Goal: Navigation & Orientation: Find specific page/section

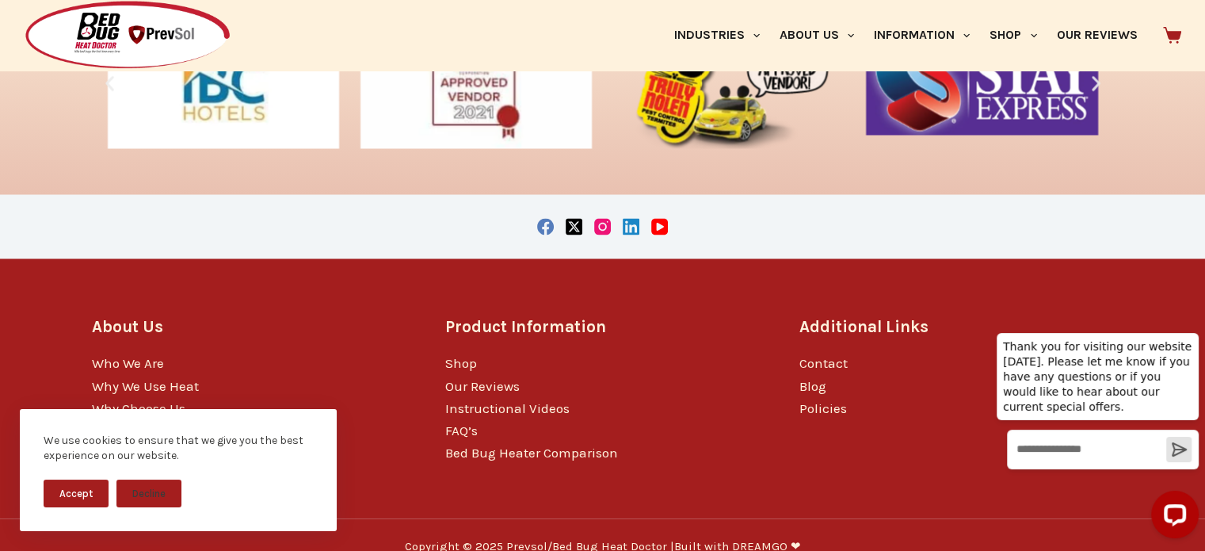
scroll to position [2715, 0]
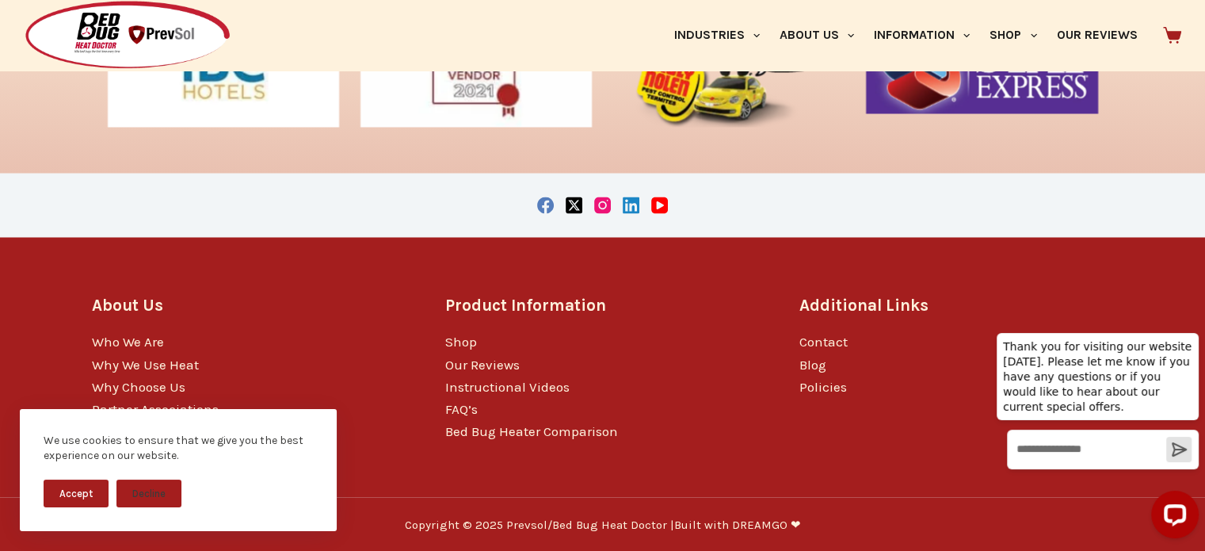
click at [76, 488] on button "Accept" at bounding box center [76, 493] width 65 height 28
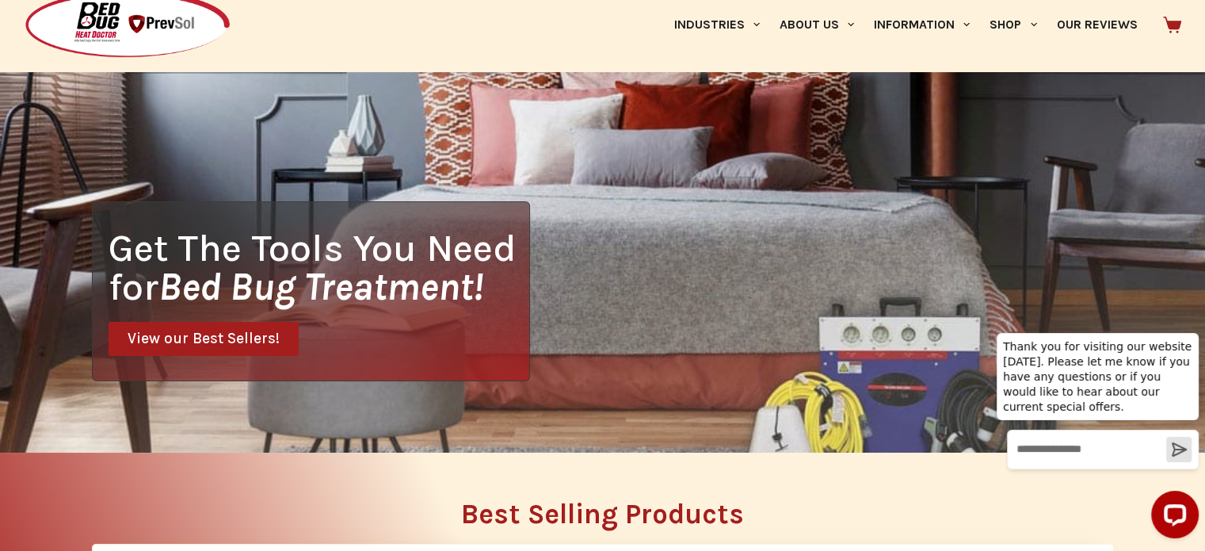
scroll to position [0, 0]
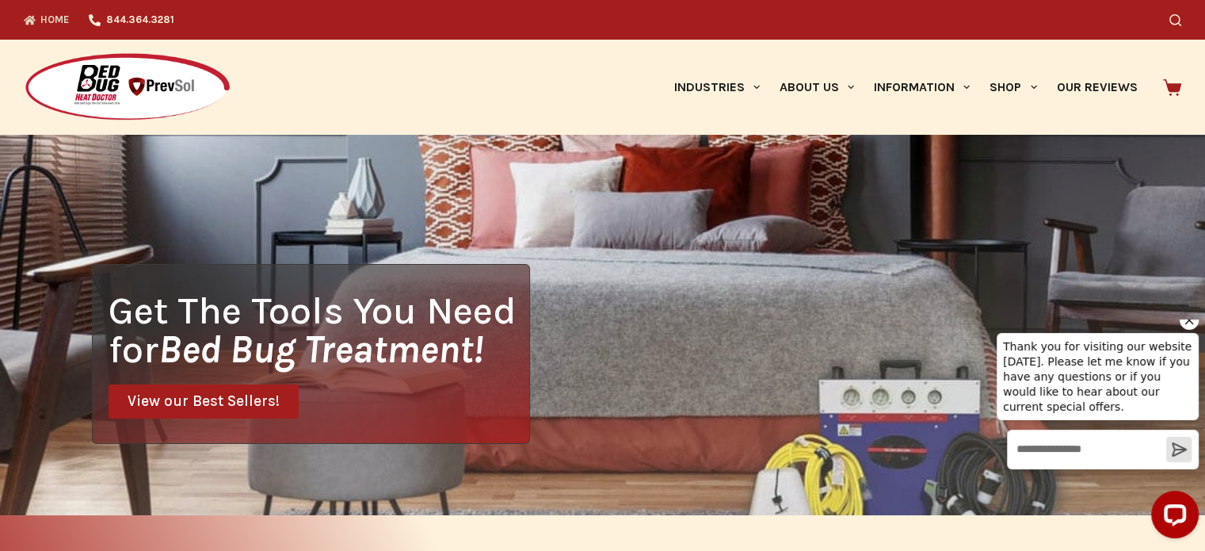
click at [1188, 330] on icon "Hide greeting" at bounding box center [1189, 320] width 19 height 19
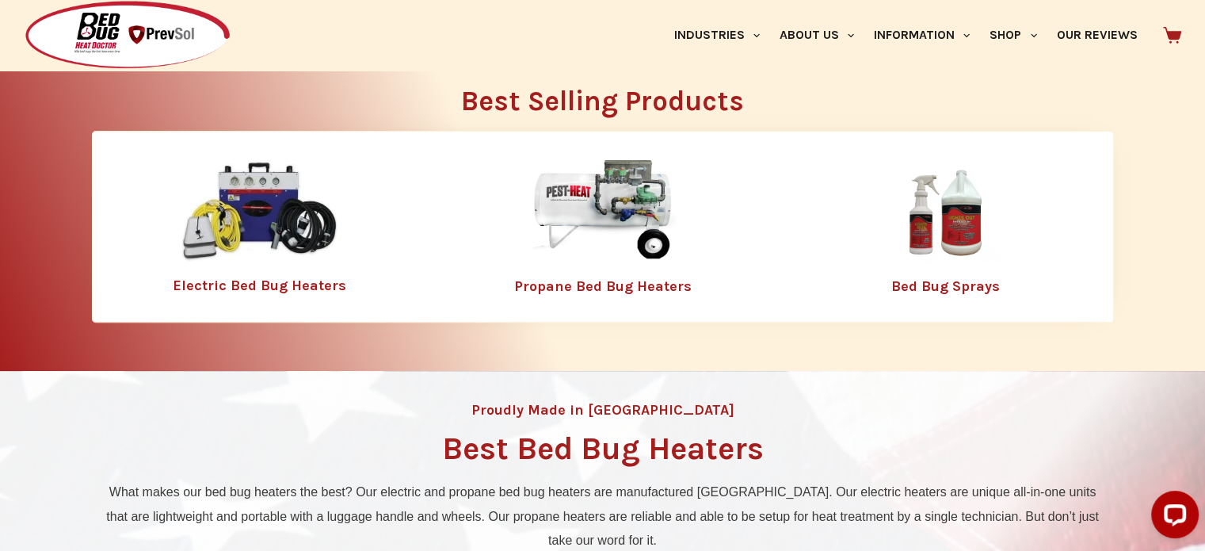
click at [63, 238] on div "Best Selling Products Electric Bed Bug Heaters Propane Bed Bug Heaters Bed Bug …" at bounding box center [602, 205] width 1205 height 331
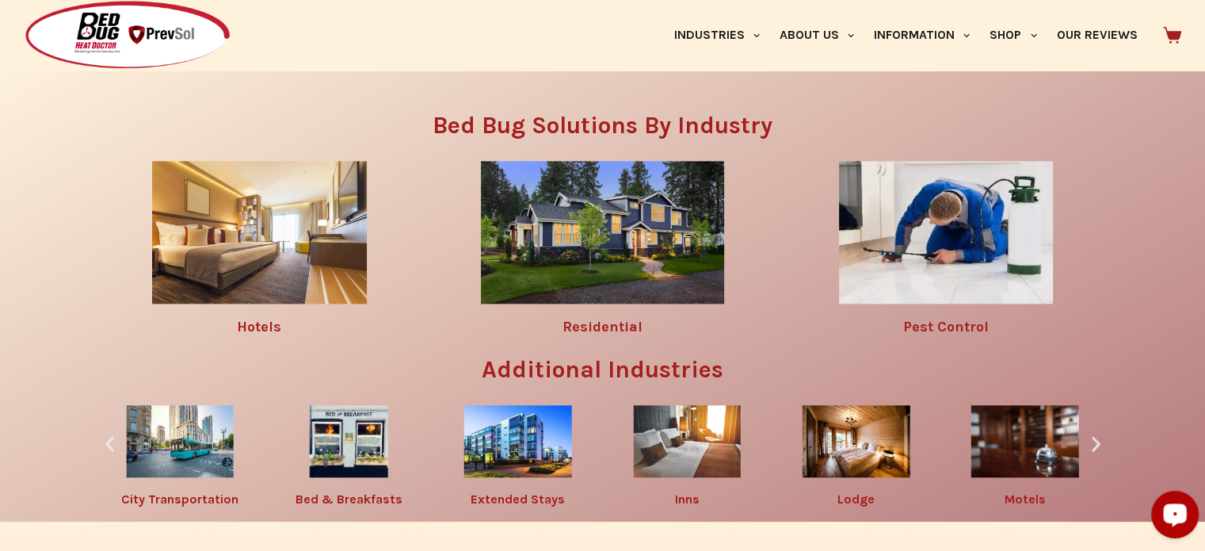
scroll to position [1685, 0]
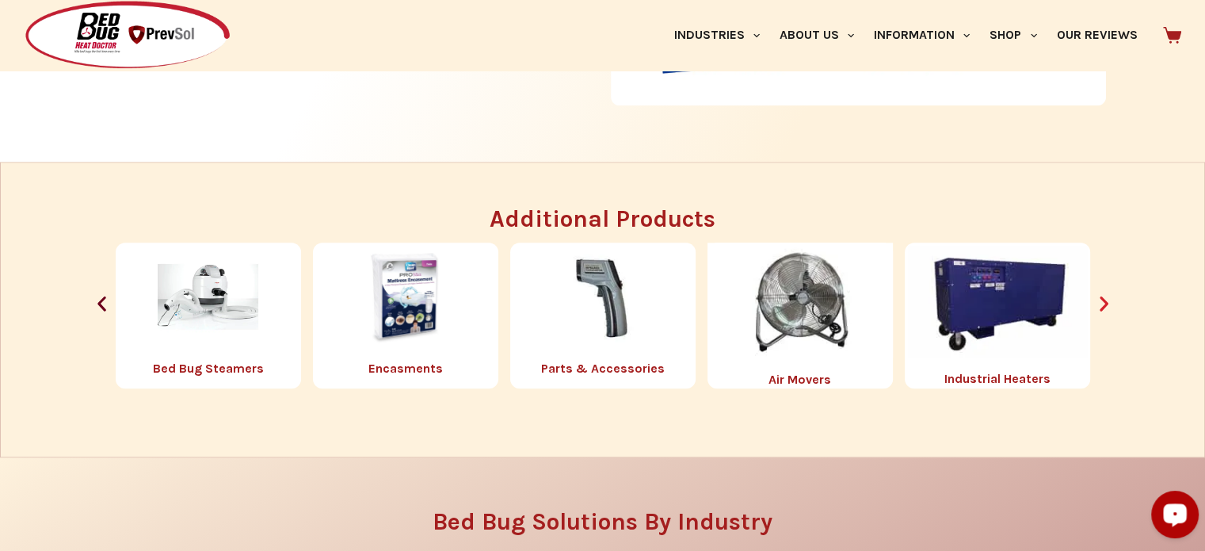
click at [1111, 310] on icon "Next slide" at bounding box center [1104, 303] width 20 height 20
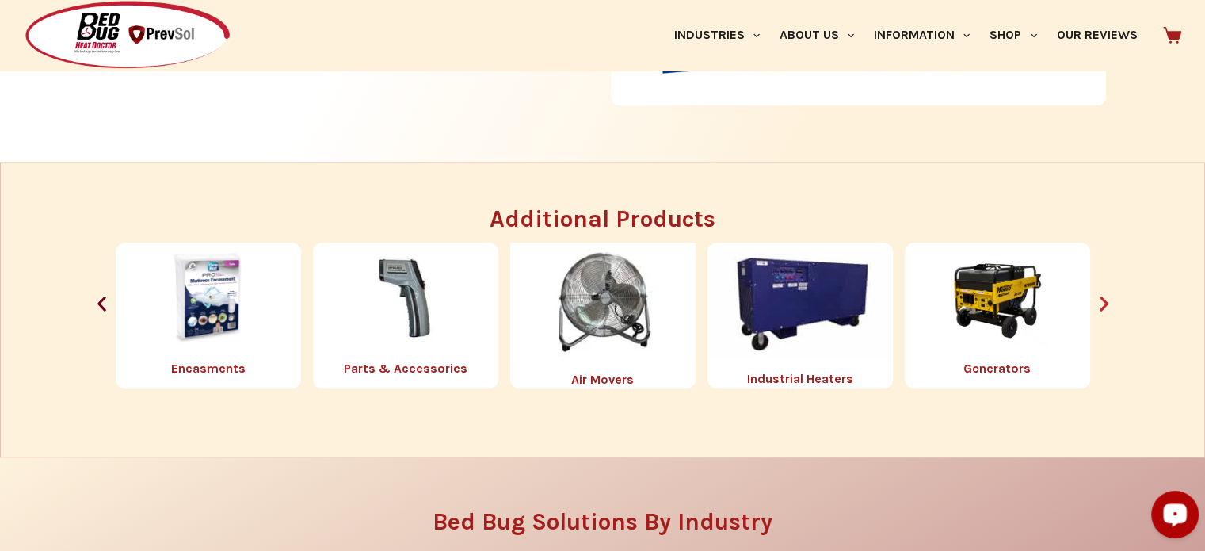
click at [1111, 310] on icon "Next slide" at bounding box center [1104, 303] width 20 height 20
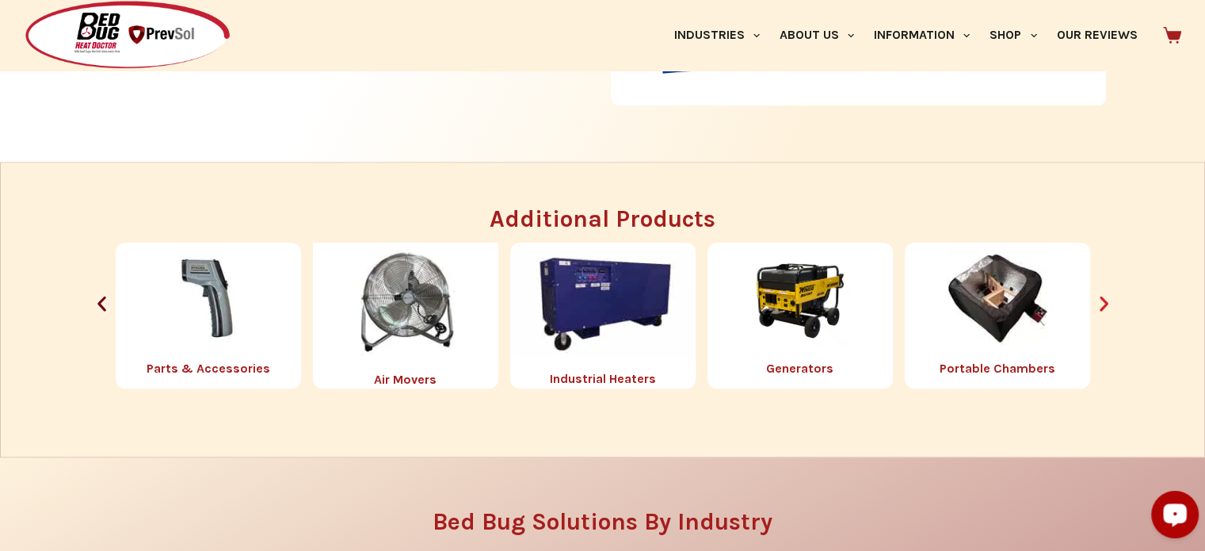
click at [1108, 303] on icon "Next slide" at bounding box center [1104, 303] width 20 height 20
click at [1106, 301] on icon "Next slide" at bounding box center [1104, 303] width 9 height 15
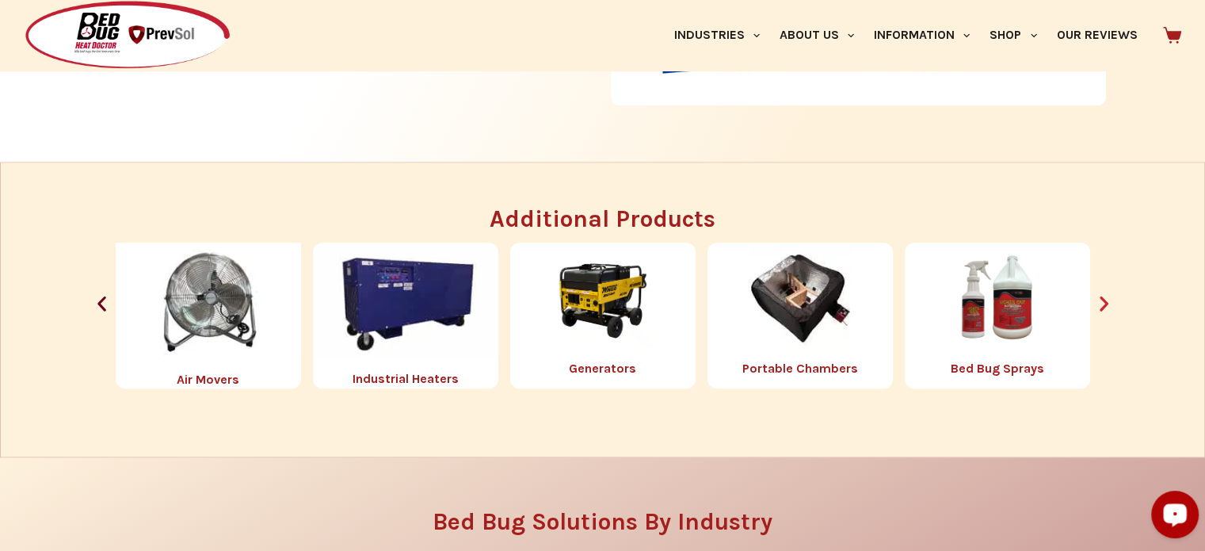
click at [1106, 301] on icon "Next slide" at bounding box center [1104, 303] width 9 height 15
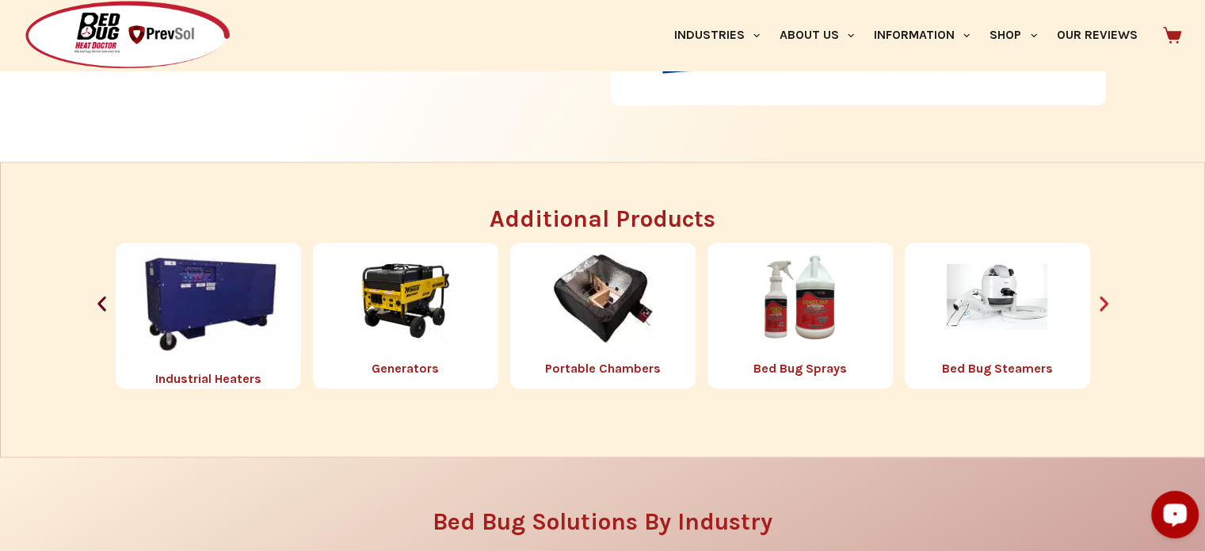
click at [1106, 301] on icon "Next slide" at bounding box center [1104, 303] width 9 height 15
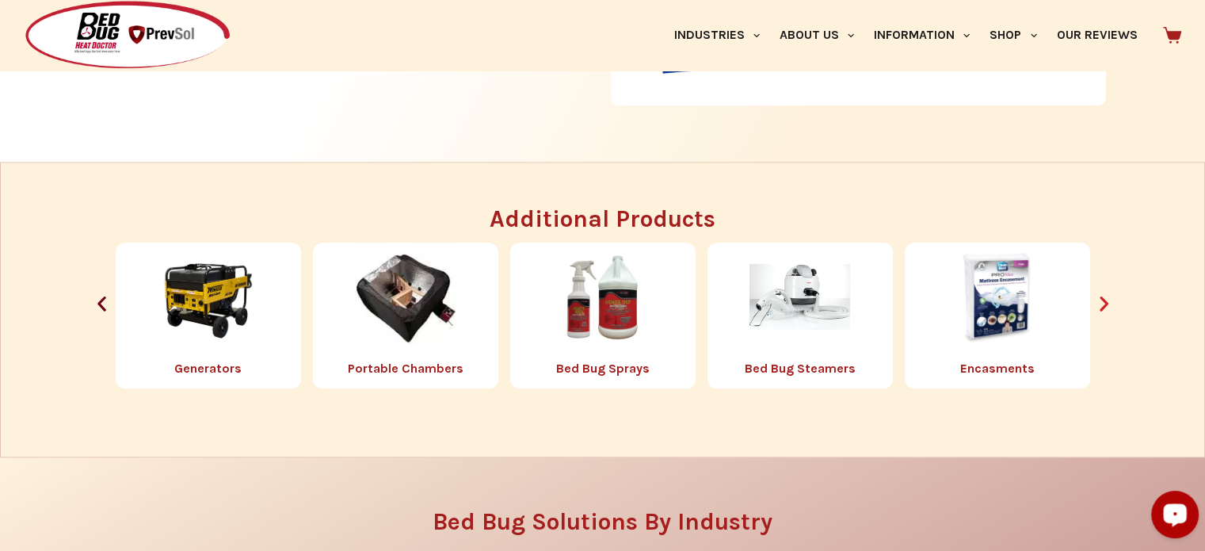
click at [1106, 301] on icon "Next slide" at bounding box center [1104, 303] width 9 height 15
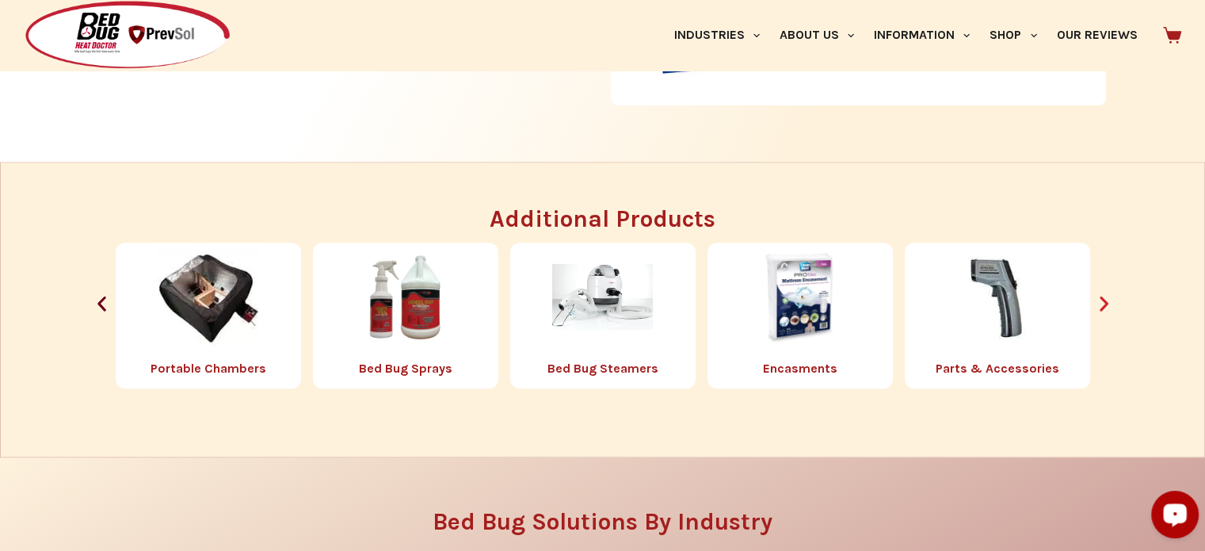
click at [1106, 301] on icon "Next slide" at bounding box center [1104, 303] width 9 height 15
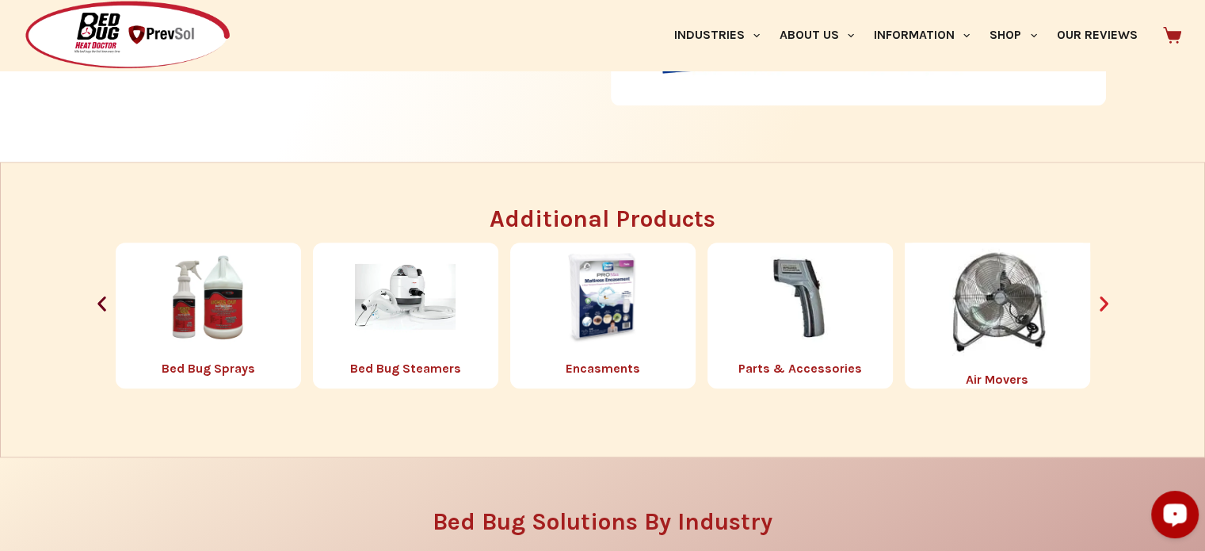
click at [1106, 301] on icon "Next slide" at bounding box center [1104, 303] width 9 height 15
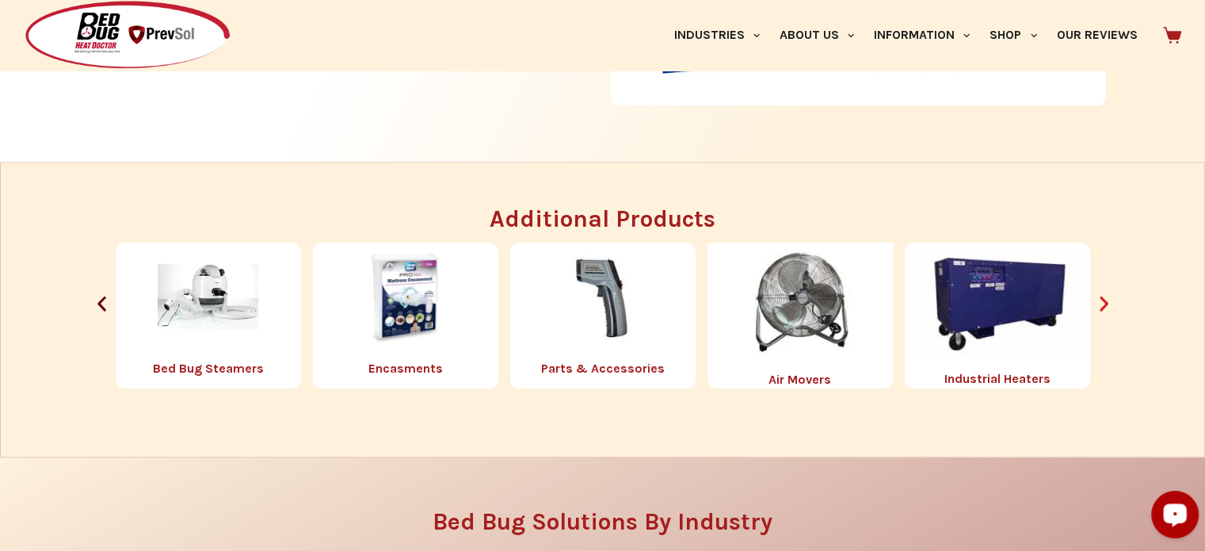
click at [1106, 301] on icon "Next slide" at bounding box center [1104, 303] width 9 height 15
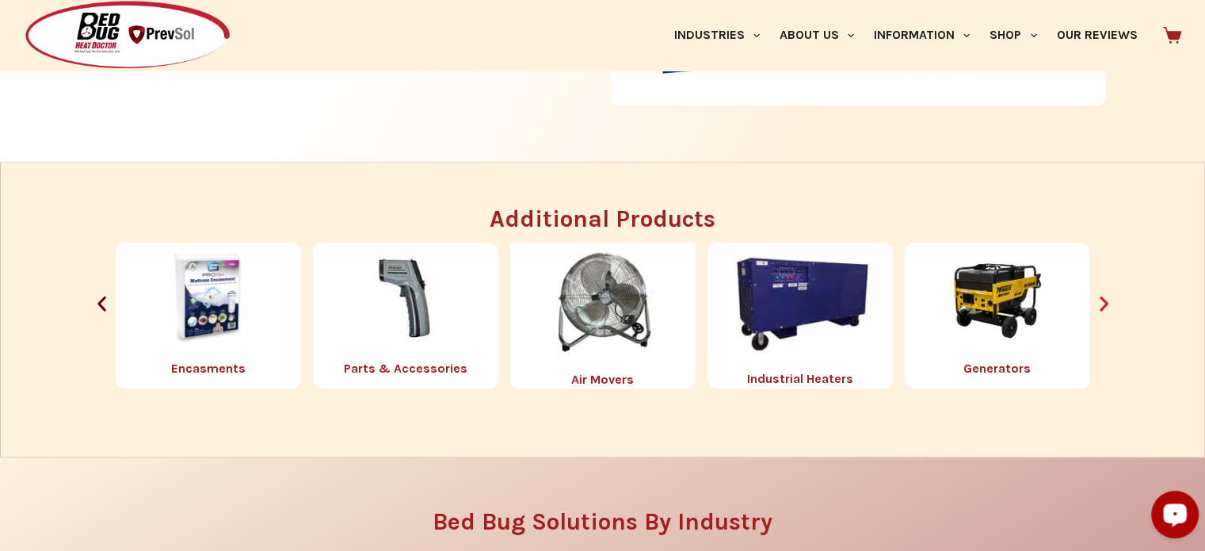
click at [1106, 301] on icon "Next slide" at bounding box center [1104, 303] width 9 height 15
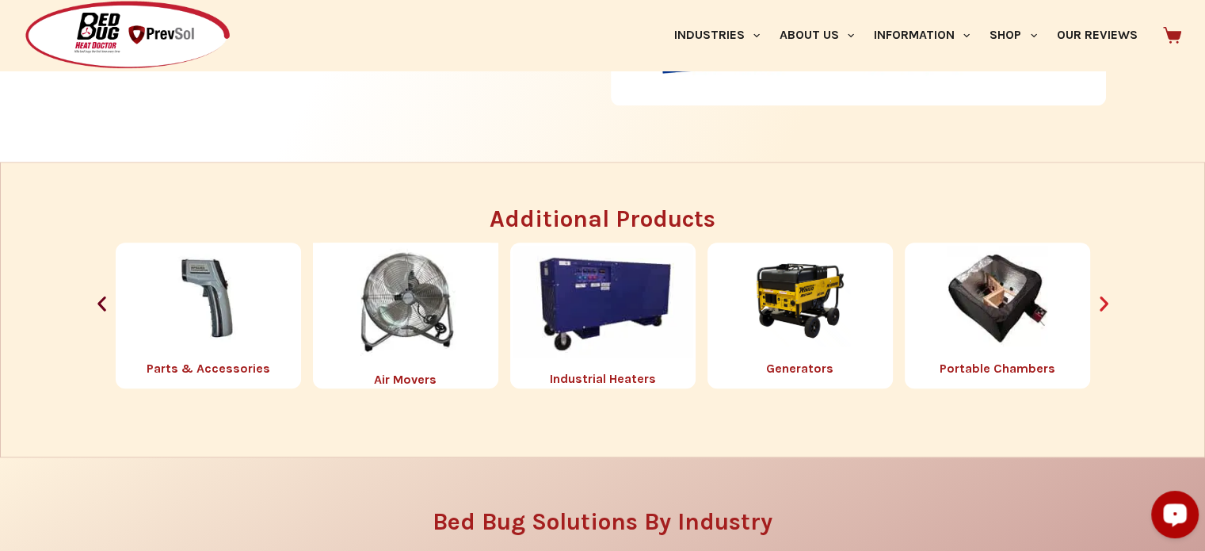
click at [1106, 301] on icon "Next slide" at bounding box center [1104, 303] width 9 height 15
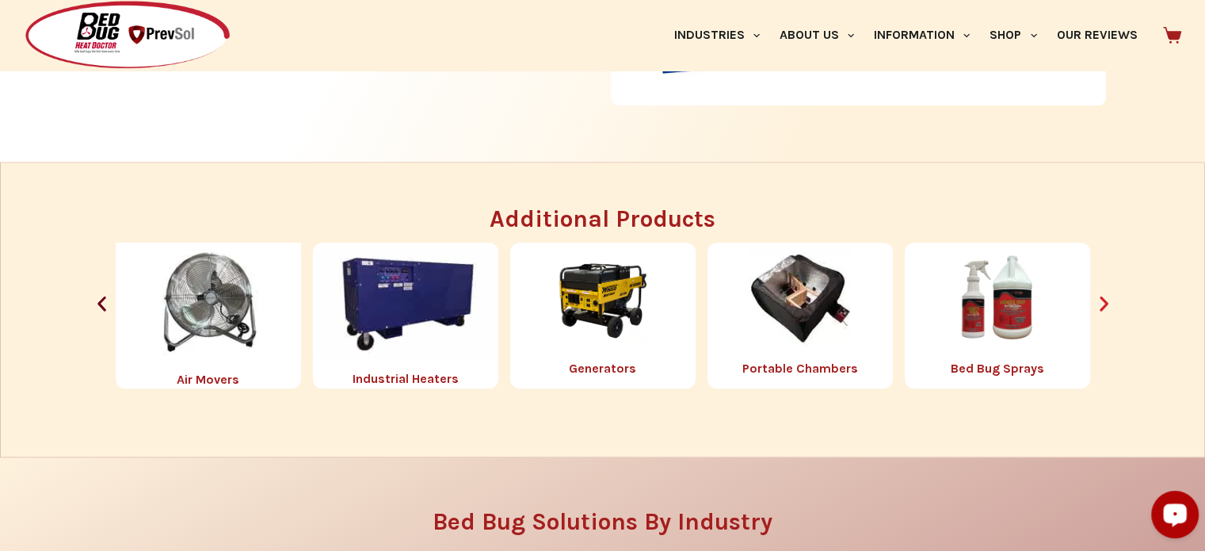
click at [1106, 301] on icon "Next slide" at bounding box center [1104, 303] width 9 height 15
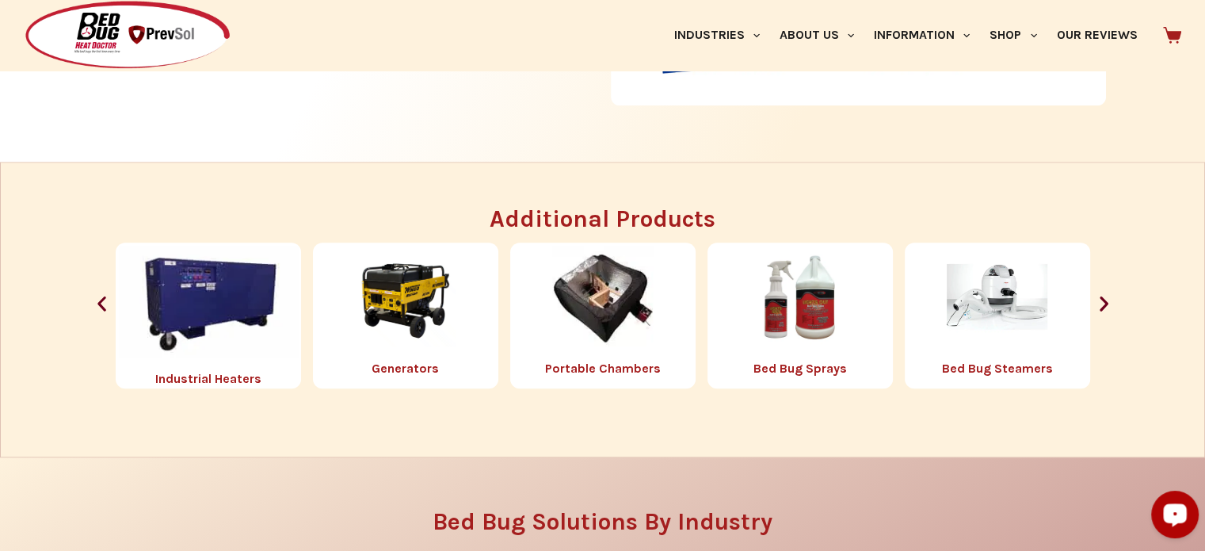
click at [402, 317] on img "3 / 8" at bounding box center [405, 296] width 101 height 101
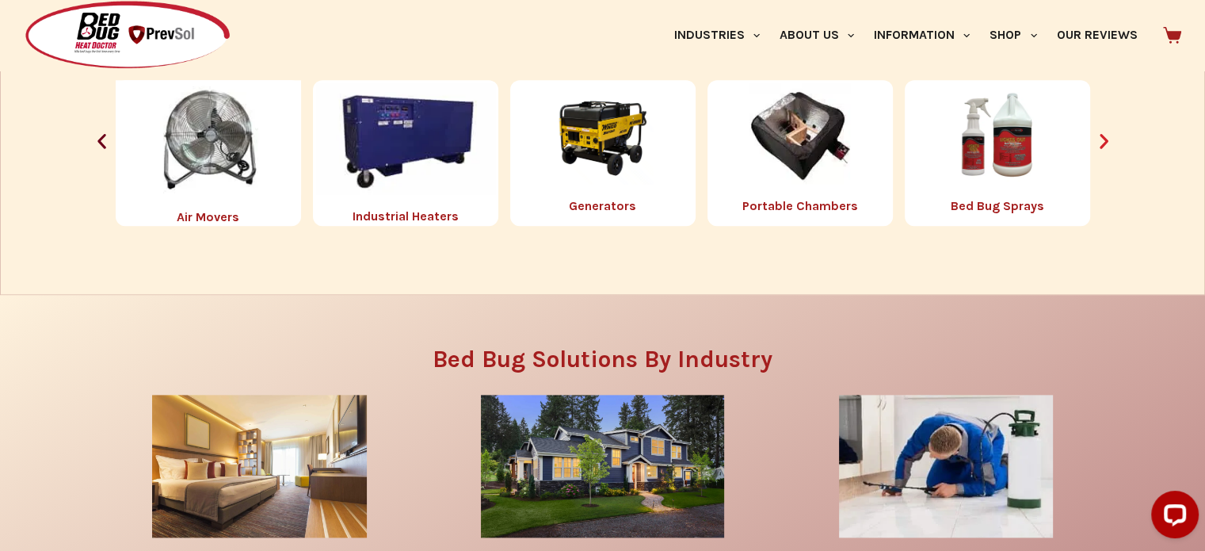
click at [1108, 136] on icon "Next slide" at bounding box center [1104, 141] width 20 height 20
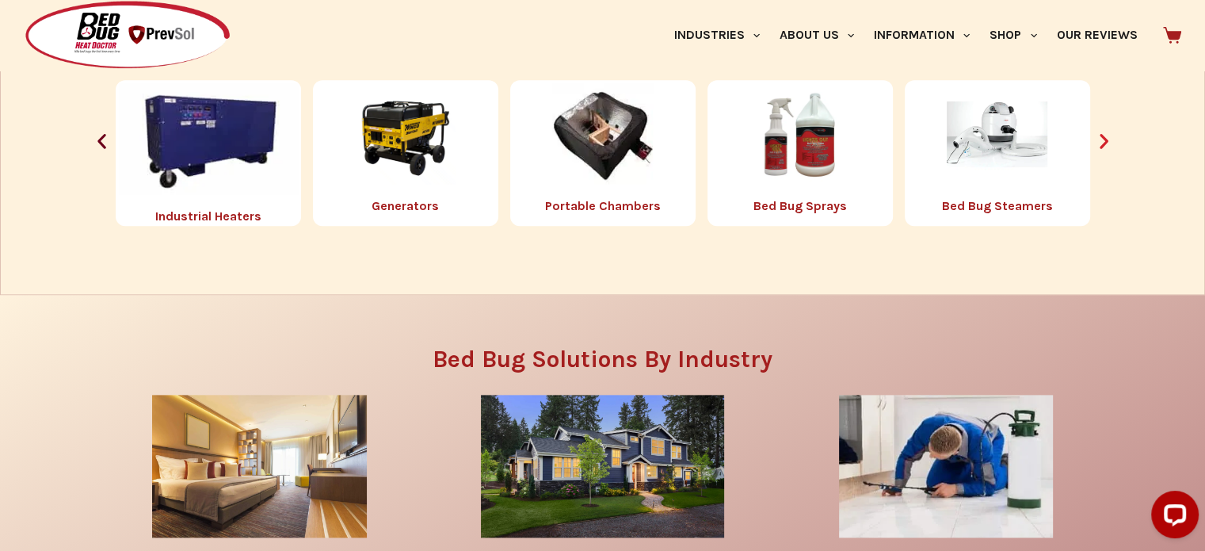
click at [1108, 136] on icon "Next slide" at bounding box center [1104, 141] width 20 height 20
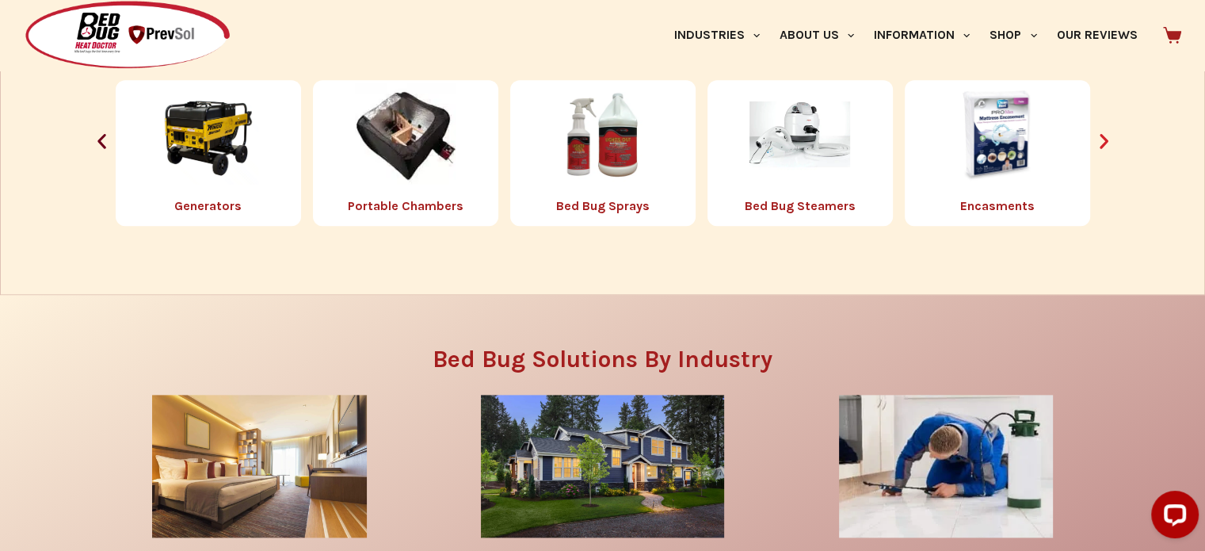
click at [1108, 136] on icon "Next slide" at bounding box center [1104, 141] width 20 height 20
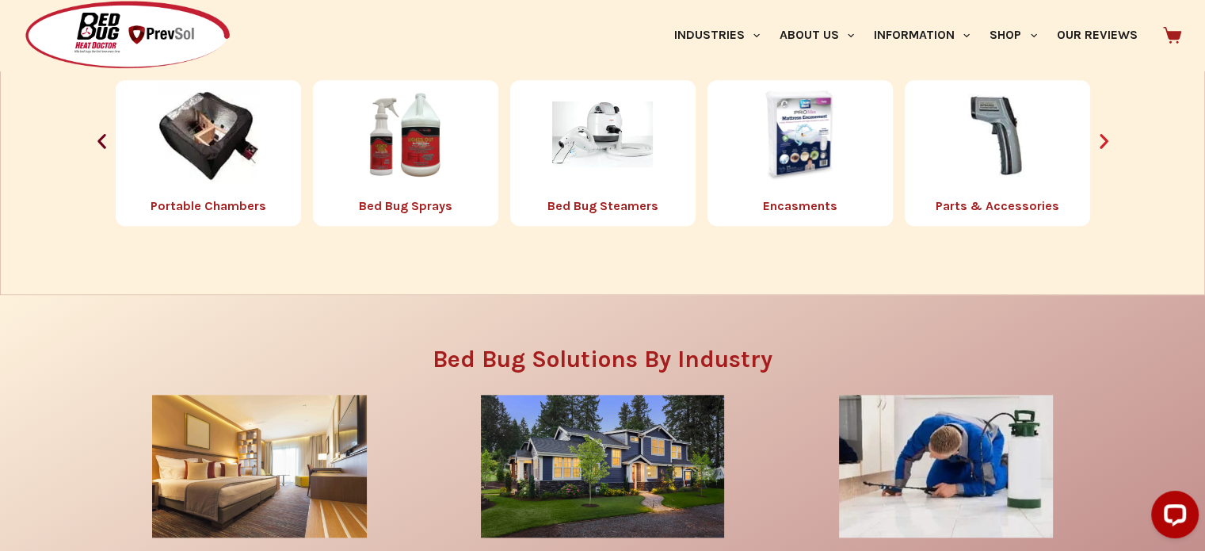
click at [1108, 136] on icon "Next slide" at bounding box center [1104, 141] width 20 height 20
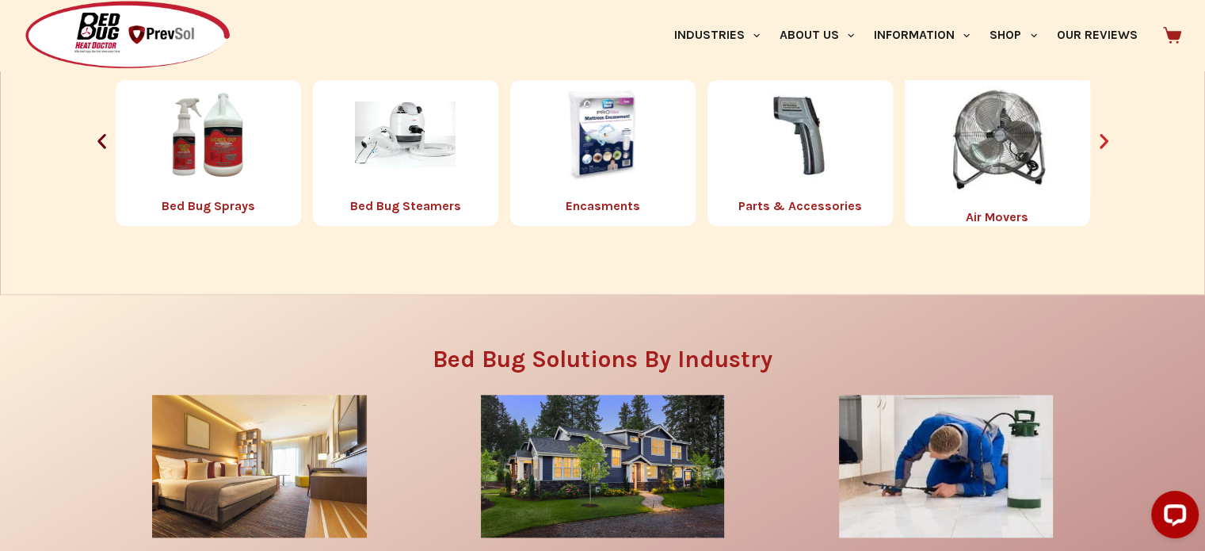
click at [1108, 136] on icon "Next slide" at bounding box center [1104, 141] width 20 height 20
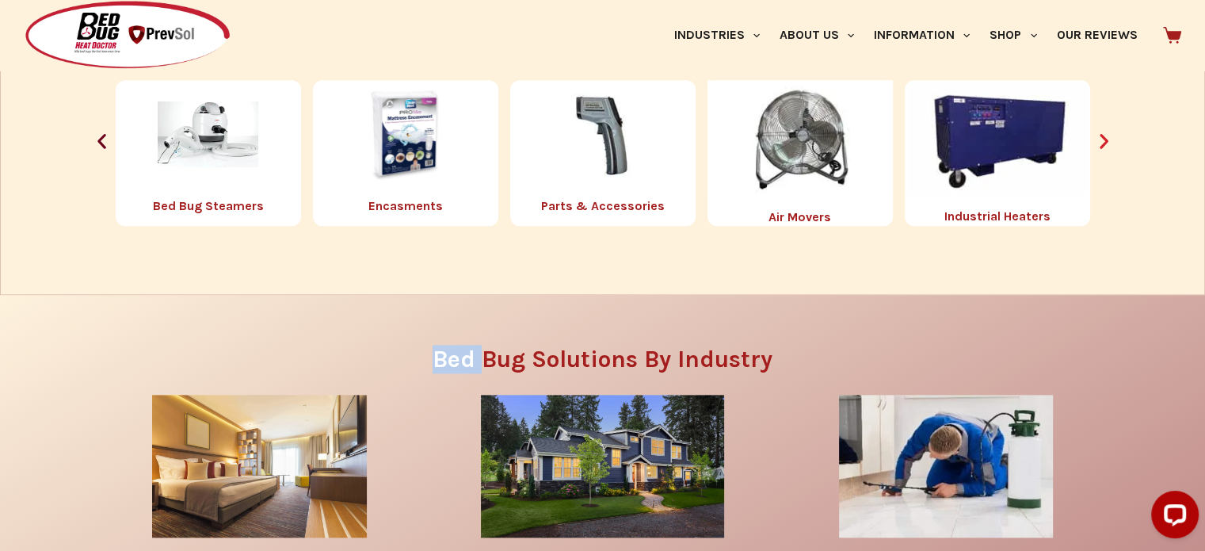
click at [1108, 136] on icon "Next slide" at bounding box center [1104, 141] width 20 height 20
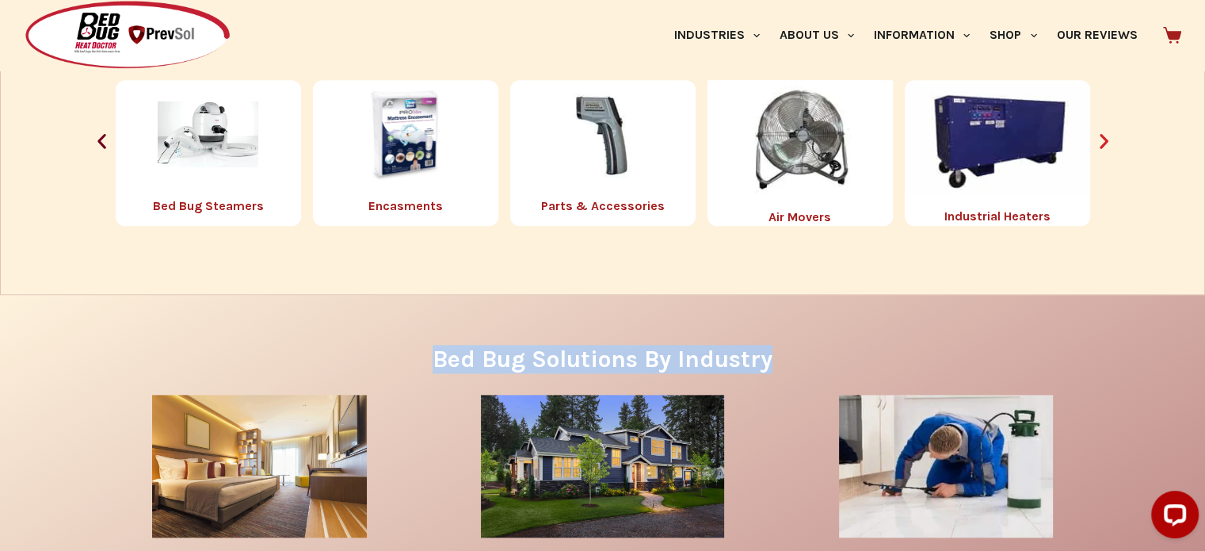
click at [1108, 136] on icon "Next slide" at bounding box center [1104, 141] width 20 height 20
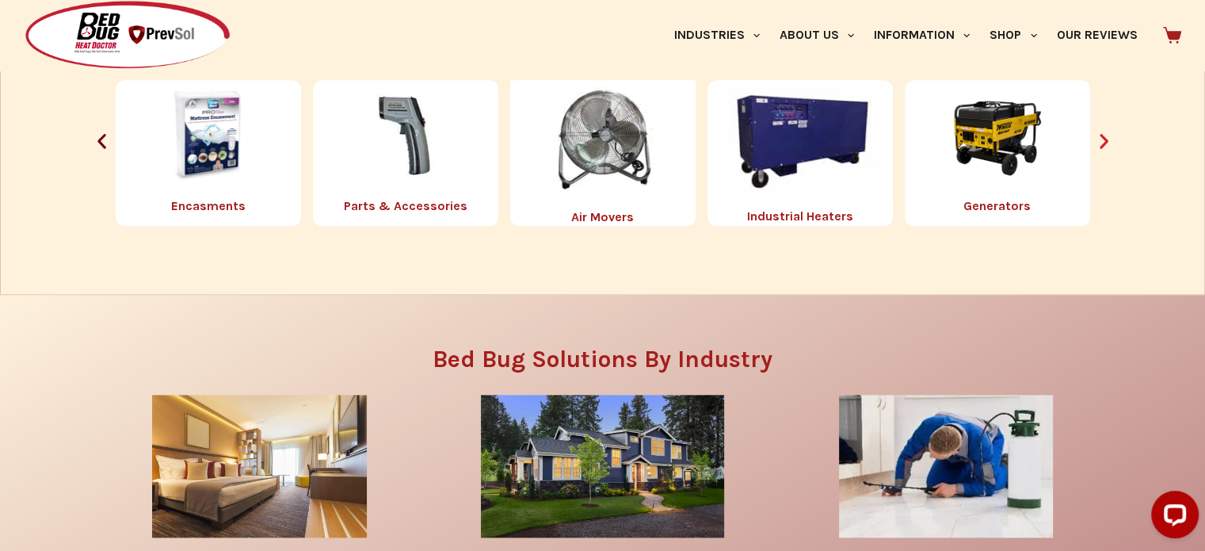
click at [1108, 136] on icon "Next slide" at bounding box center [1104, 141] width 20 height 20
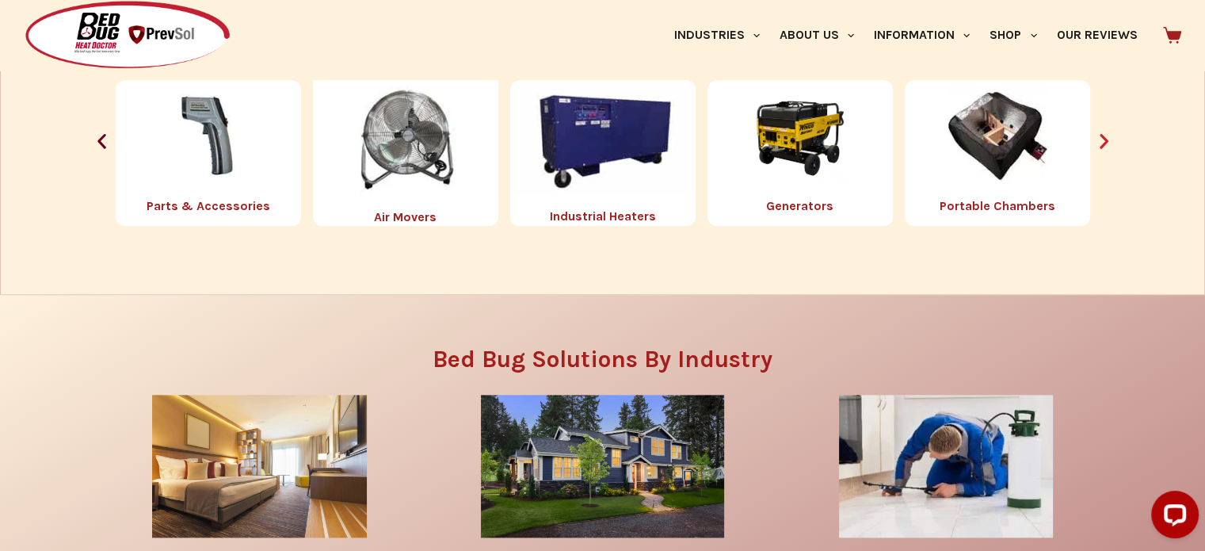
click at [1108, 136] on icon "Next slide" at bounding box center [1104, 141] width 20 height 20
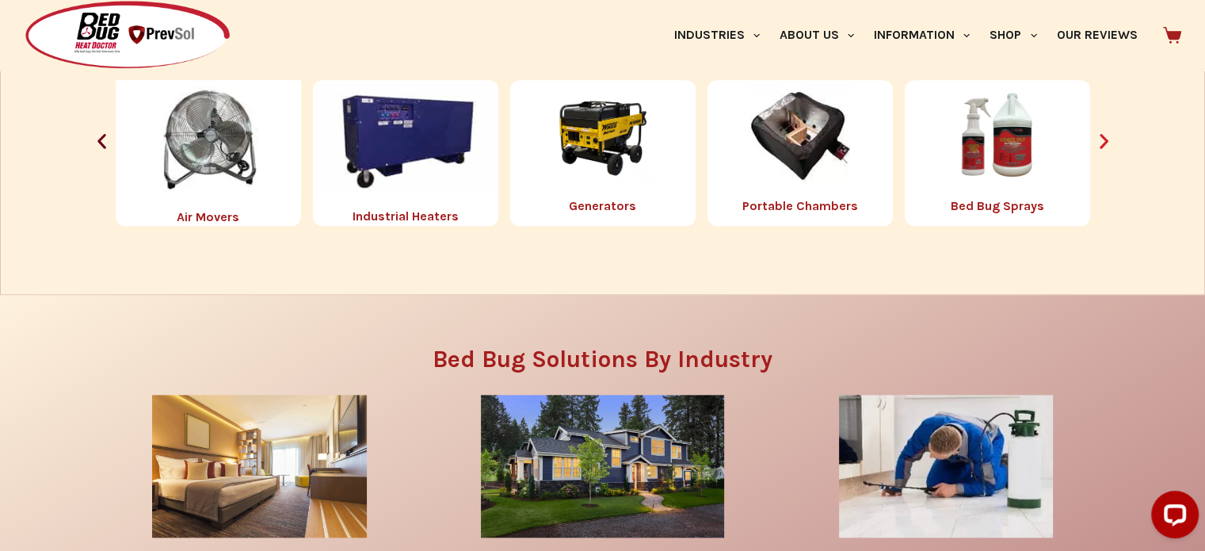
click at [1100, 137] on icon "Next slide" at bounding box center [1104, 141] width 20 height 20
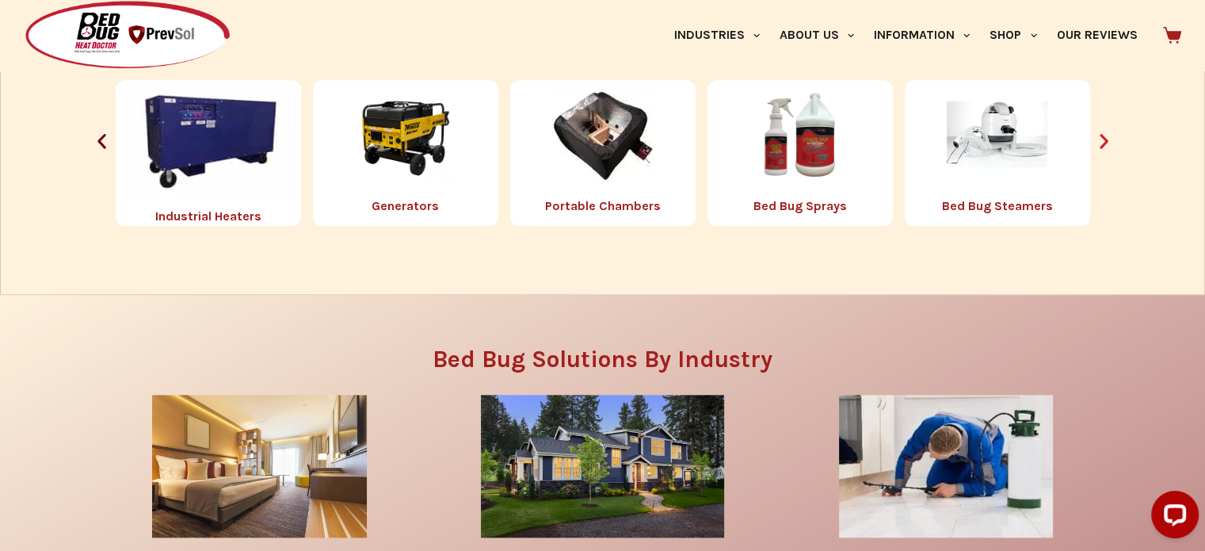
click at [1100, 137] on icon "Next slide" at bounding box center [1104, 141] width 20 height 20
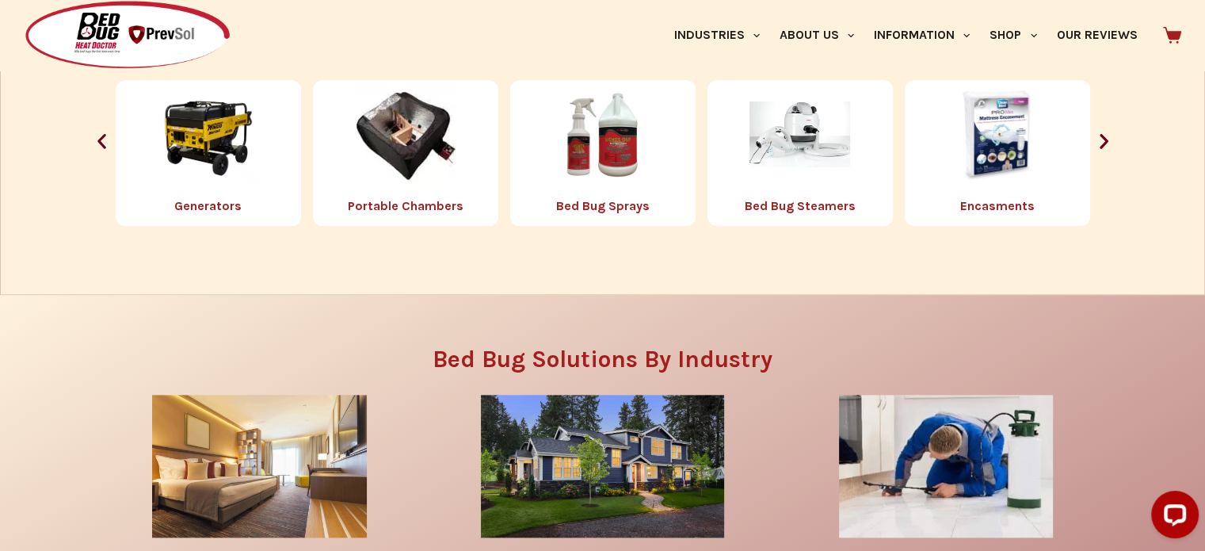
click at [104, 379] on div "Bed Bug Solutions By Industry Hotels Residential Pest Control Additional Indust…" at bounding box center [603, 547] width 1022 height 416
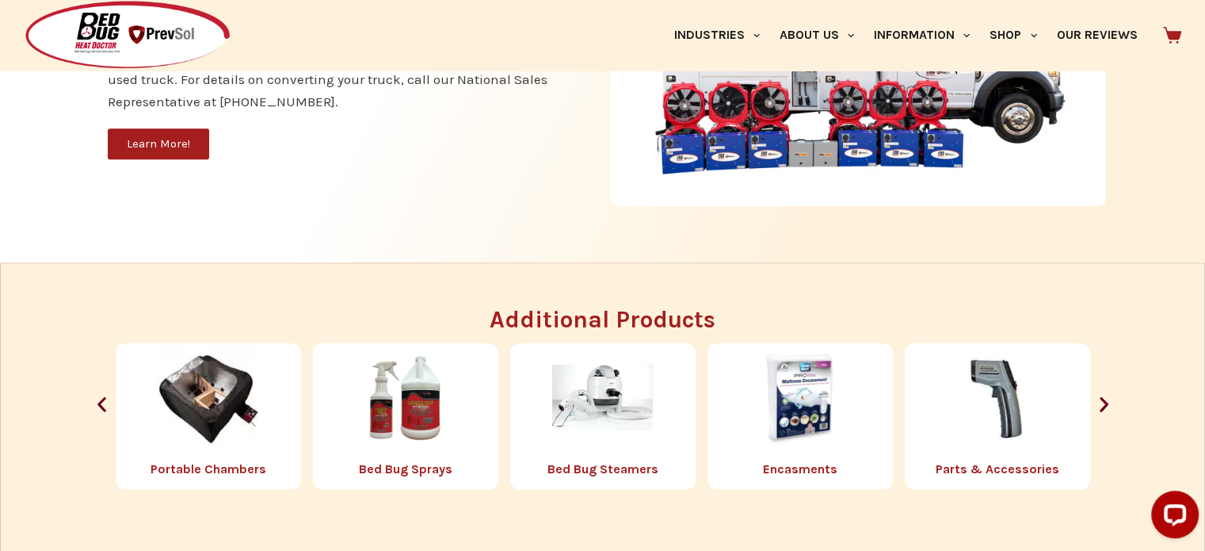
scroll to position [1743, 0]
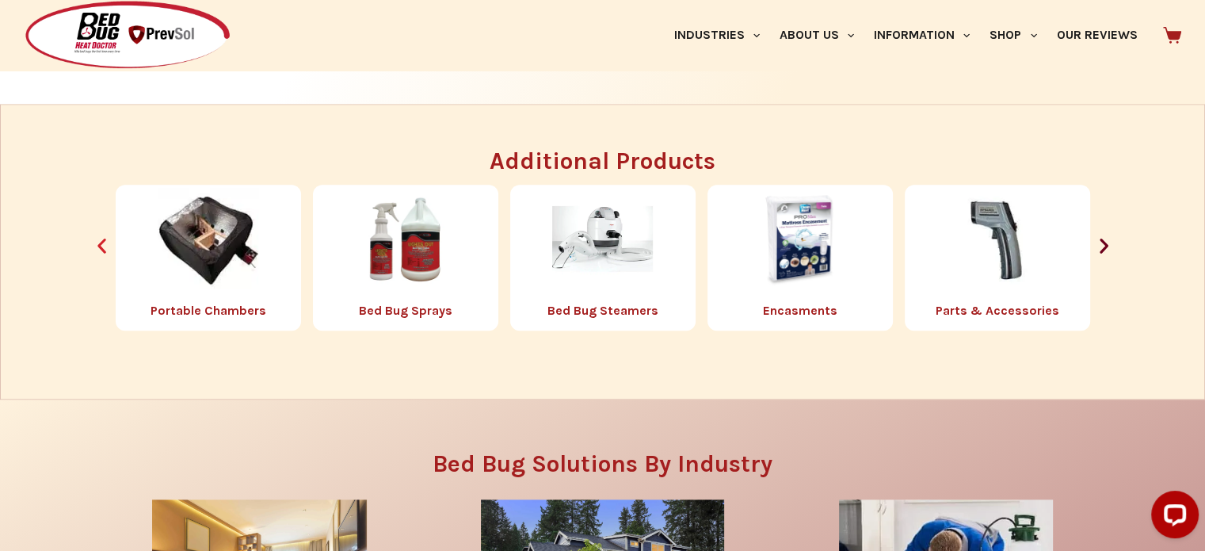
click at [100, 240] on icon "Previous slide" at bounding box center [102, 245] width 20 height 20
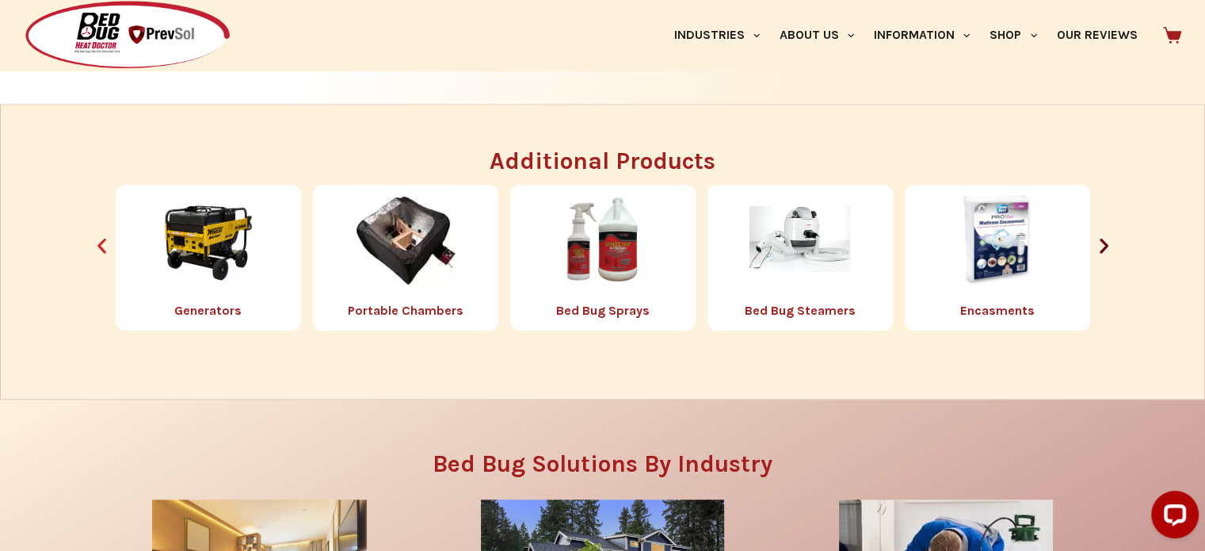
click at [100, 240] on icon "Previous slide" at bounding box center [102, 245] width 20 height 20
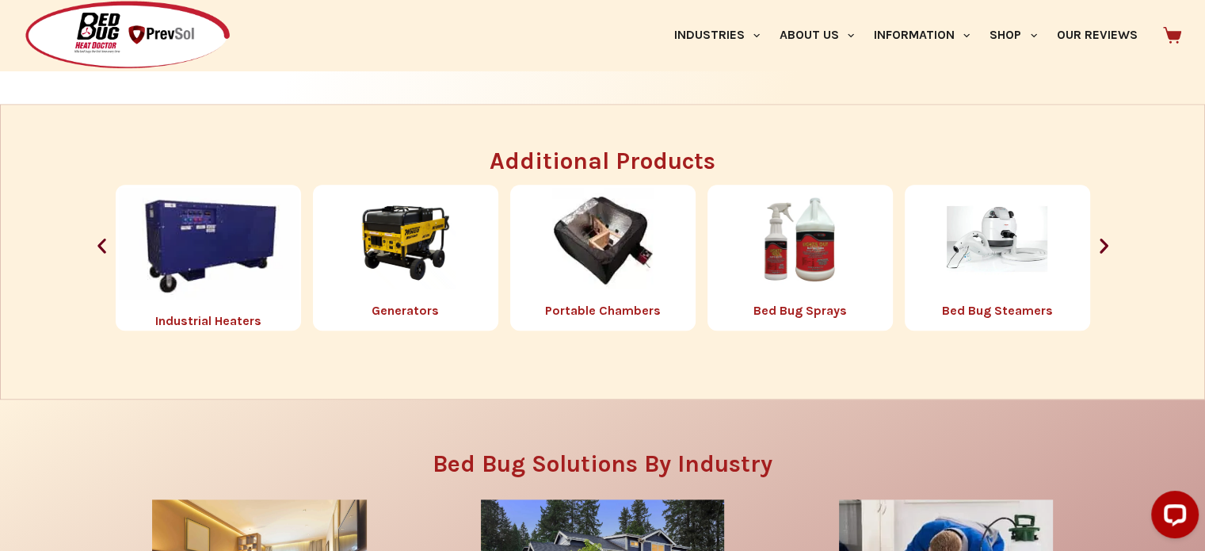
click at [58, 288] on div "Additional Products Portable [PERSON_NAME] Bed Bug Sprays Bed Bug Steamers Enca…" at bounding box center [603, 239] width 1188 height 181
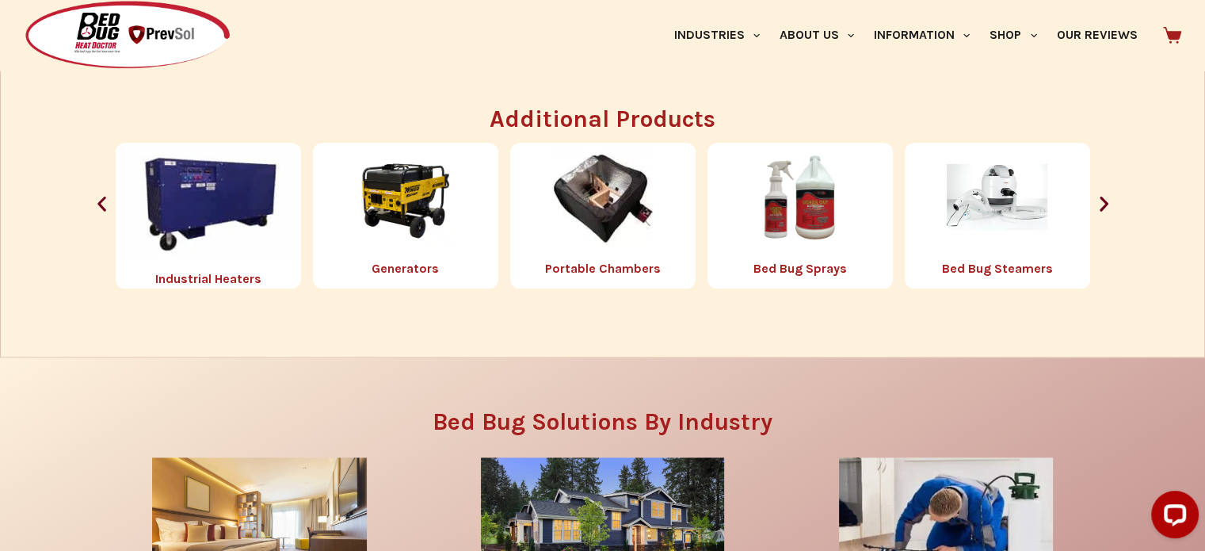
scroll to position [1685, 0]
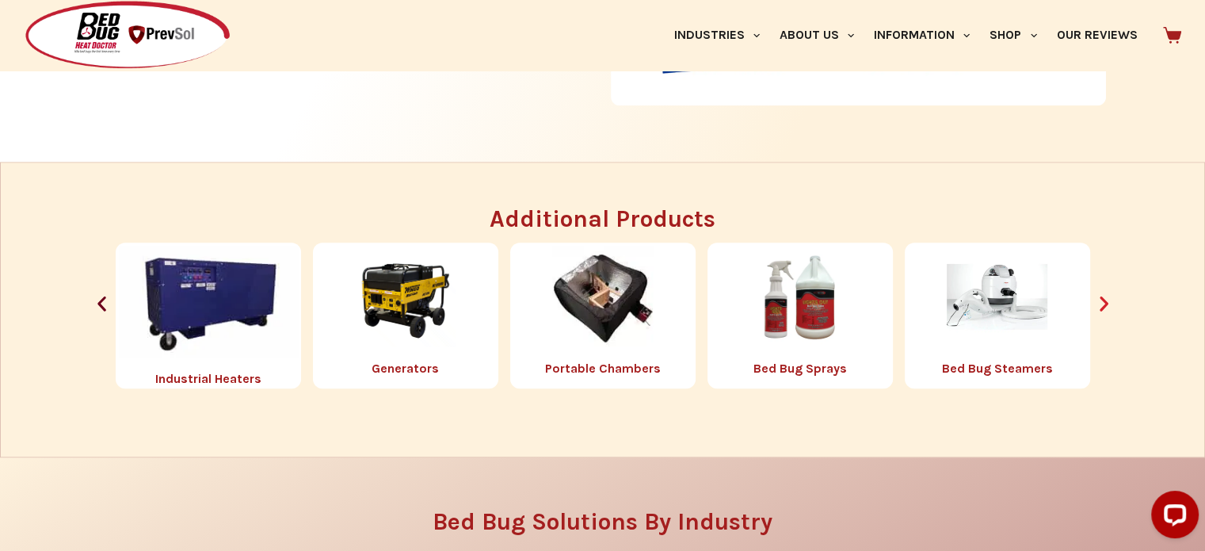
click at [1106, 300] on icon "Next slide" at bounding box center [1104, 303] width 9 height 15
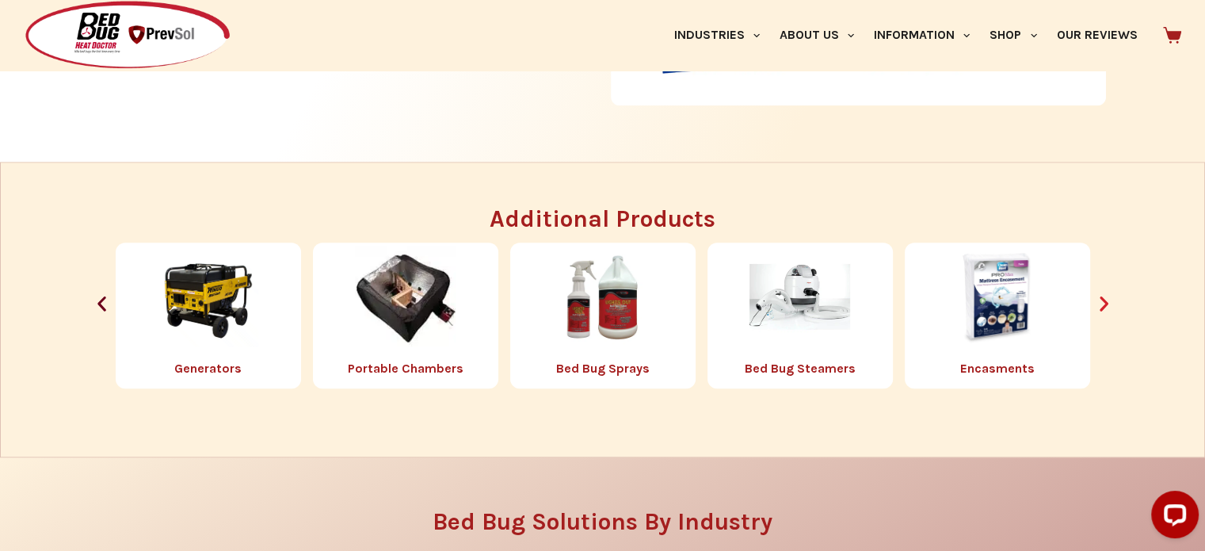
click at [1106, 300] on icon "Next slide" at bounding box center [1104, 303] width 9 height 15
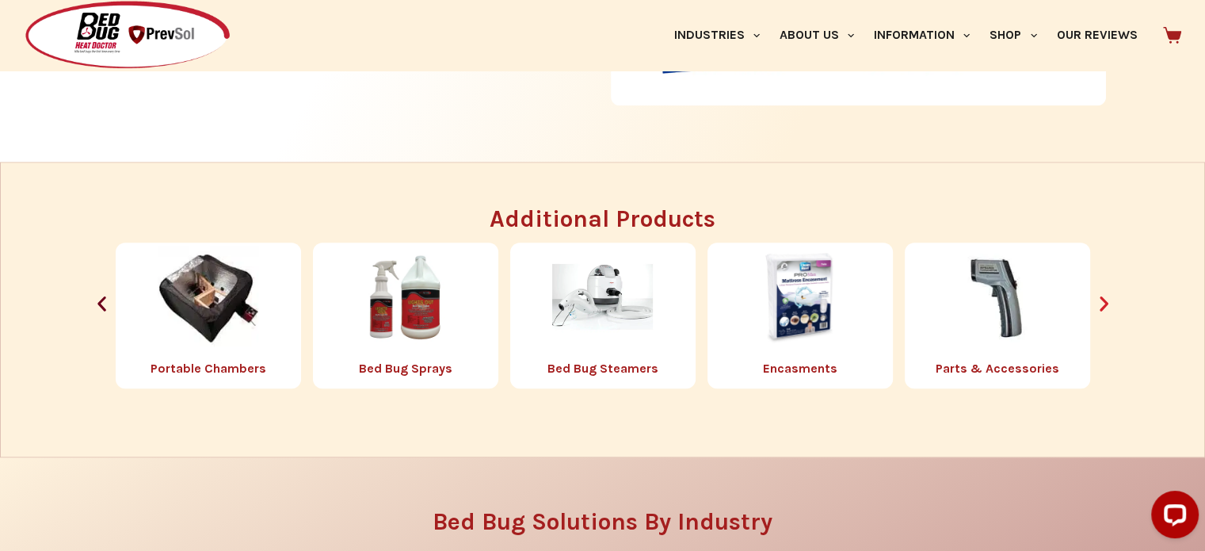
click at [1106, 300] on icon "Next slide" at bounding box center [1104, 303] width 9 height 15
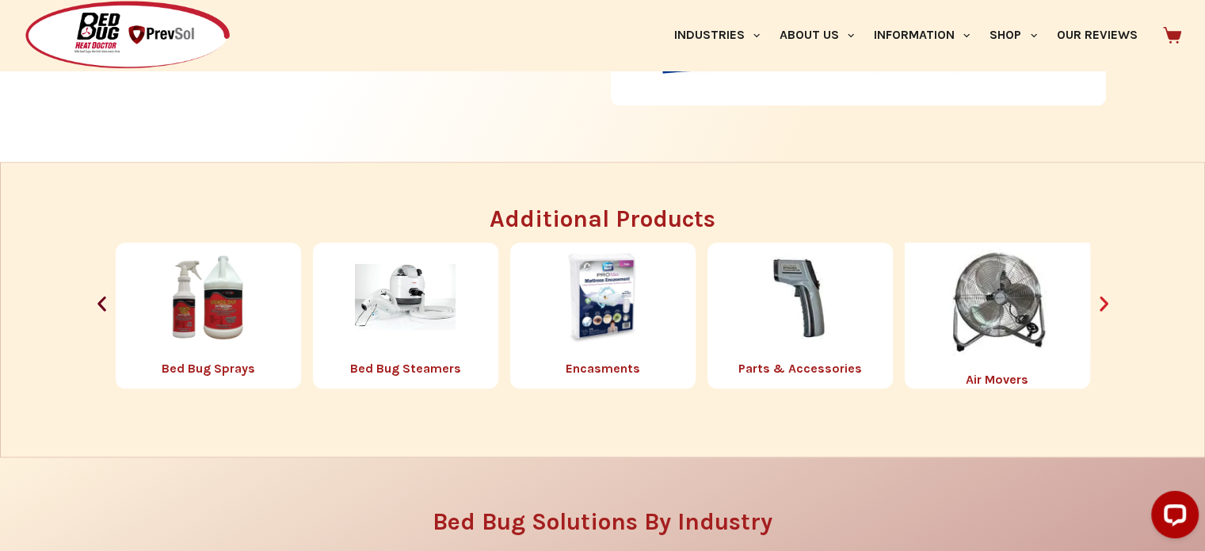
click at [1106, 300] on icon "Next slide" at bounding box center [1104, 303] width 9 height 15
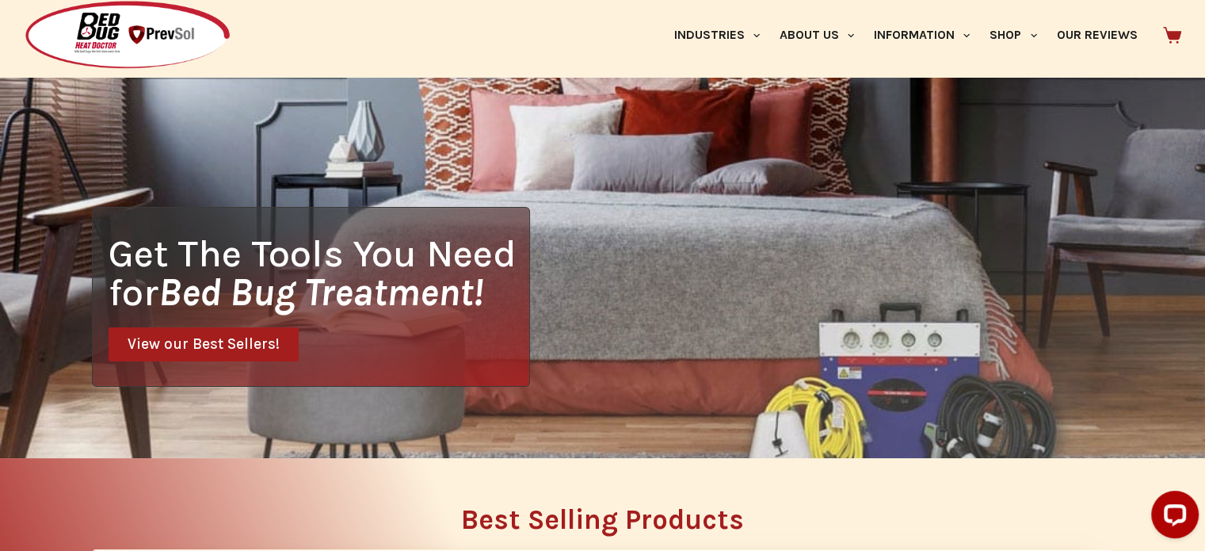
scroll to position [0, 0]
